Goal: Task Accomplishment & Management: Use online tool/utility

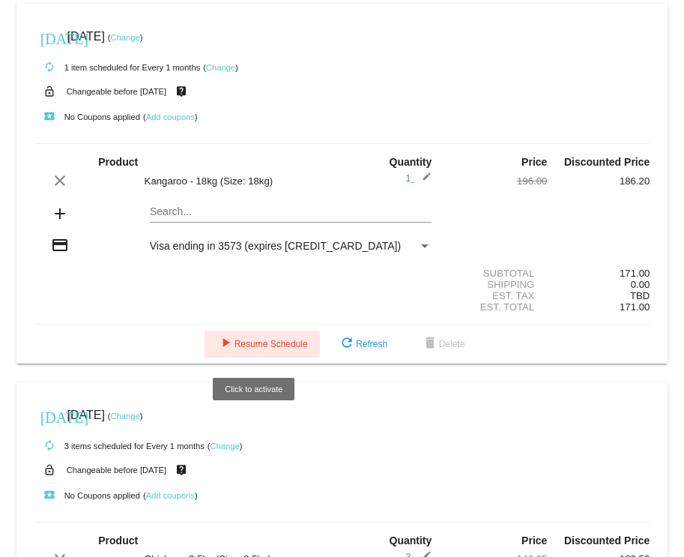
click at [238, 344] on span "play_arrow Resume Schedule" at bounding box center [262, 344] width 91 height 10
